Goal: Task Accomplishment & Management: Complete application form

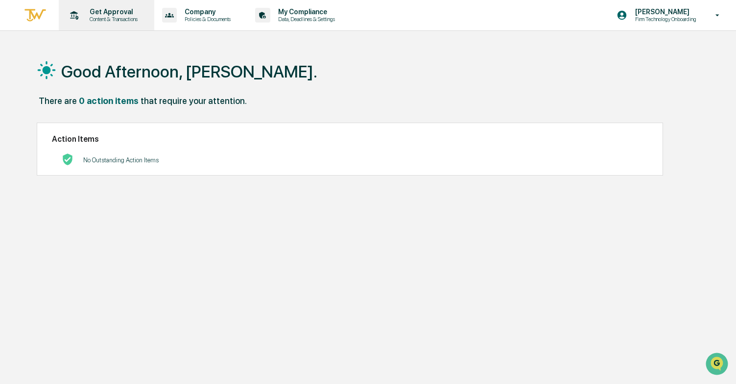
click at [104, 12] on p "Get Approval" at bounding box center [112, 12] width 61 height 8
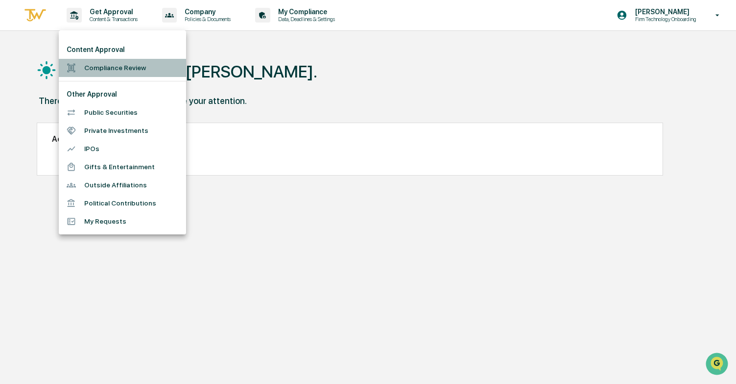
click at [102, 62] on li "Compliance Review" at bounding box center [122, 68] width 127 height 18
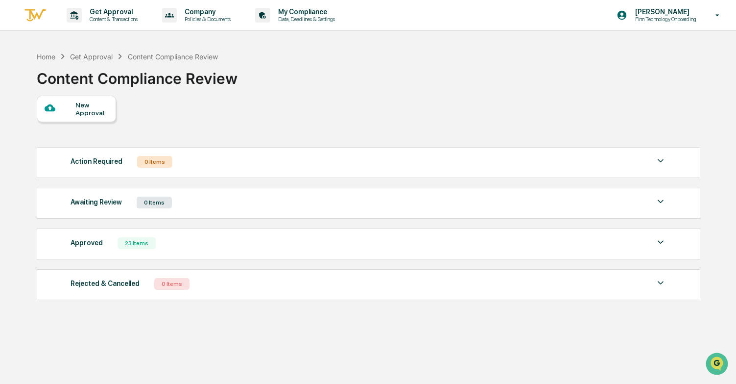
click at [86, 109] on div "New Approval" at bounding box center [91, 109] width 33 height 16
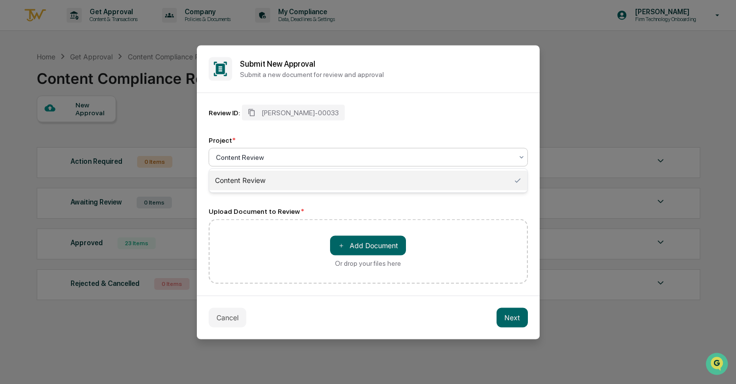
click at [267, 156] on div at bounding box center [364, 157] width 297 height 10
click at [262, 182] on div "Content Review" at bounding box center [368, 180] width 318 height 20
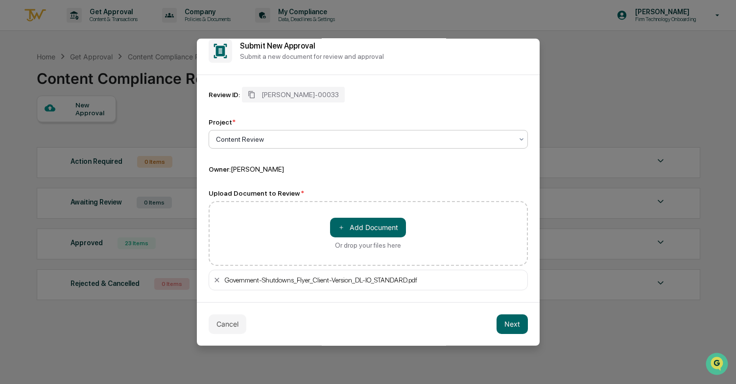
scroll to position [11, 0]
click at [336, 228] on button "＋ Add Document" at bounding box center [368, 227] width 76 height 20
click at [506, 326] on button "Next" at bounding box center [512, 324] width 31 height 20
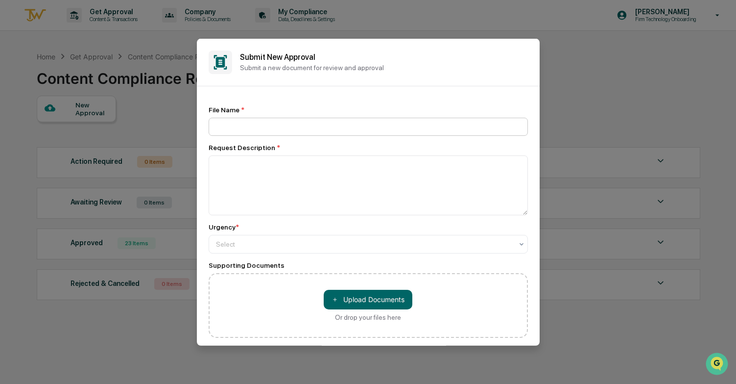
scroll to position [0, 0]
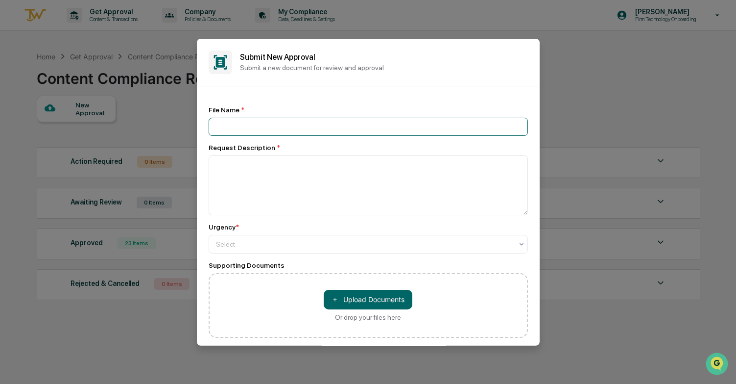
click at [290, 122] on input at bounding box center [368, 126] width 319 height 18
type input "*"
type input "**********"
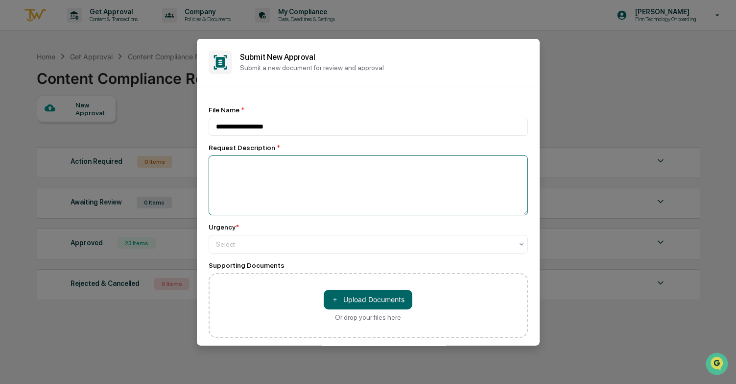
click at [275, 178] on textarea at bounding box center [368, 185] width 319 height 60
type textarea "**********"
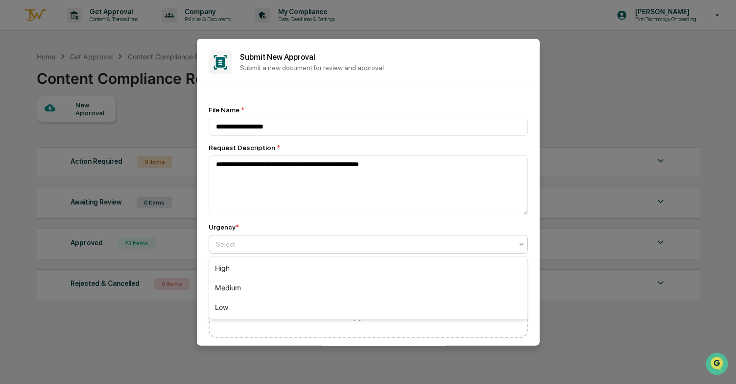
click at [291, 243] on div at bounding box center [364, 244] width 297 height 10
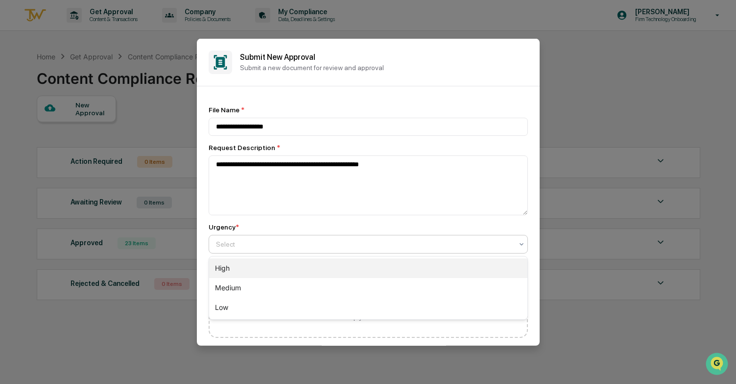
click at [272, 271] on div "High" at bounding box center [368, 268] width 318 height 20
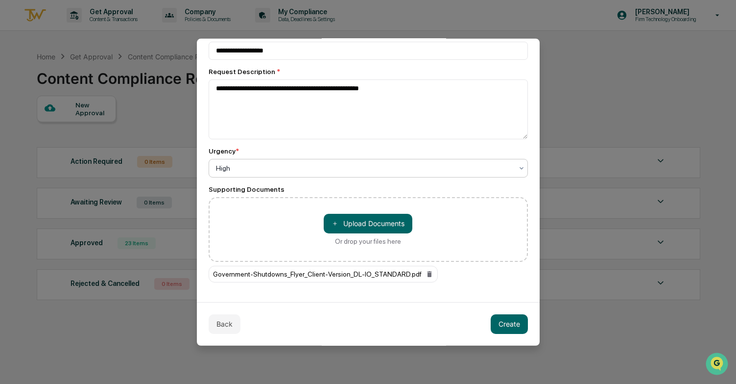
scroll to position [76, 0]
click at [507, 328] on button "Create" at bounding box center [509, 324] width 37 height 20
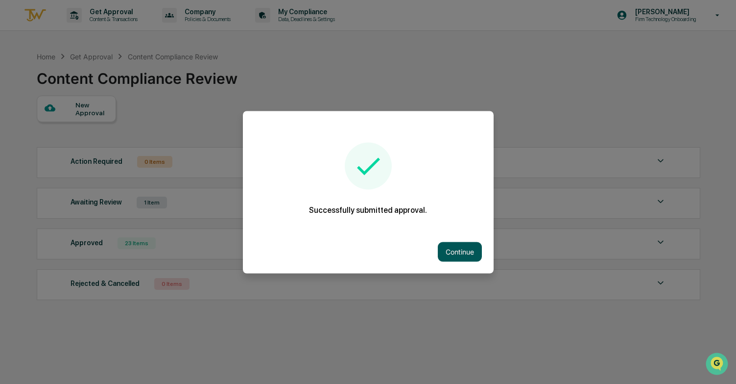
click at [461, 253] on button "Continue" at bounding box center [460, 251] width 44 height 20
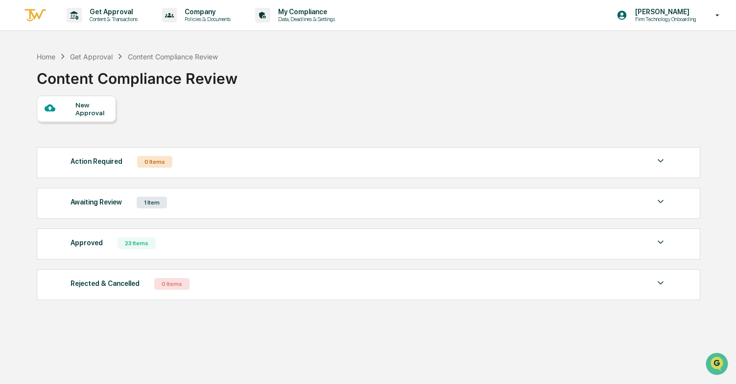
click at [106, 203] on div "Awaiting Review" at bounding box center [96, 201] width 51 height 13
